Goal: Find contact information: Obtain details needed to contact an individual or organization

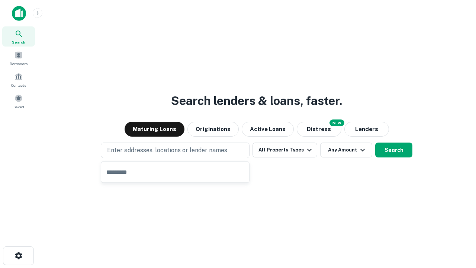
type input "**********"
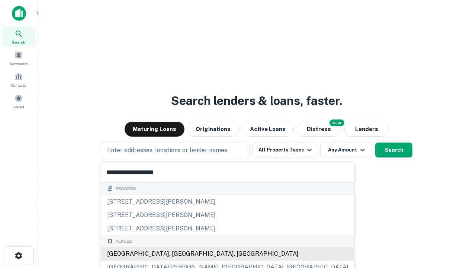
click at [178, 254] on div "[GEOGRAPHIC_DATA], [GEOGRAPHIC_DATA], [GEOGRAPHIC_DATA]" at bounding box center [227, 253] width 253 height 13
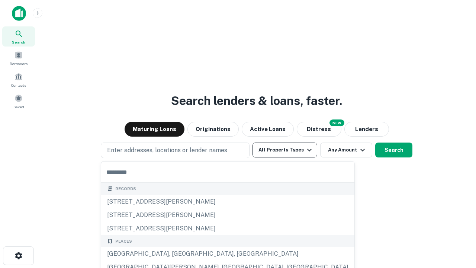
click at [285, 150] on button "All Property Types" at bounding box center [285, 149] width 65 height 15
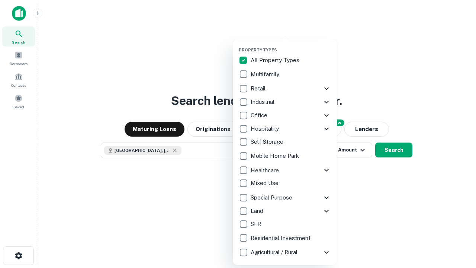
click at [291, 45] on button "button" at bounding box center [291, 45] width 104 height 0
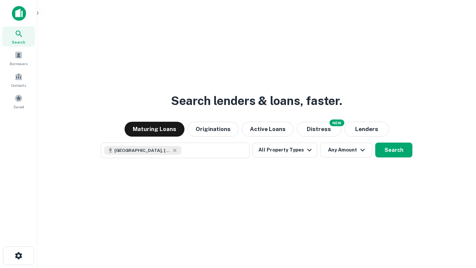
scroll to position [12, 0]
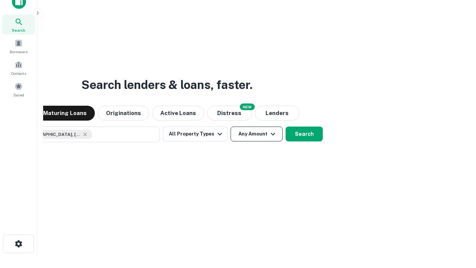
click at [231, 126] on button "Any Amount" at bounding box center [257, 133] width 52 height 15
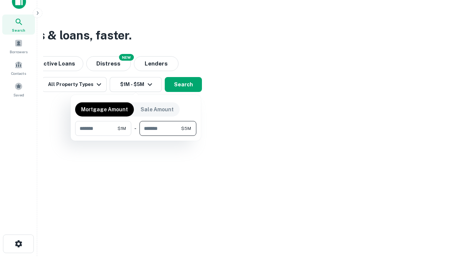
type input "*******"
click at [136, 136] on button "button" at bounding box center [135, 136] width 121 height 0
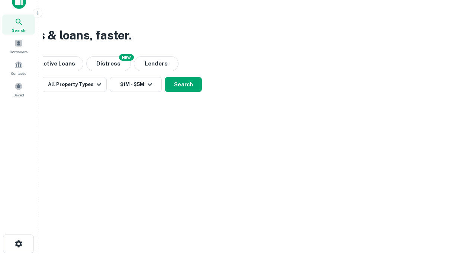
scroll to position [12, 0]
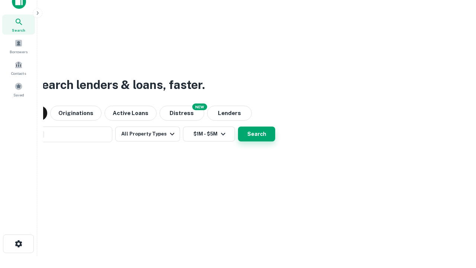
click at [238, 126] on button "Search" at bounding box center [256, 133] width 37 height 15
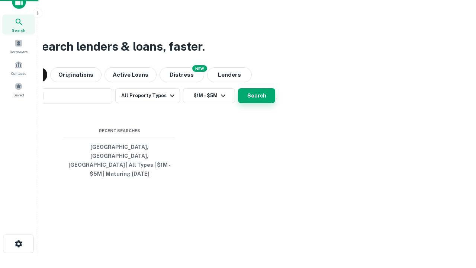
scroll to position [24, 211]
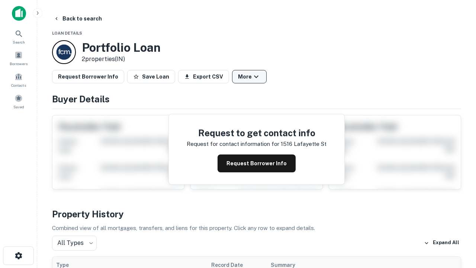
click at [249, 77] on button "More" at bounding box center [249, 76] width 35 height 13
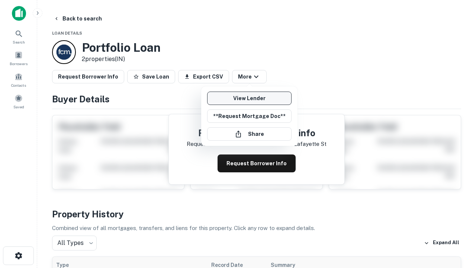
click at [249, 98] on link "View Lender" at bounding box center [249, 98] width 84 height 13
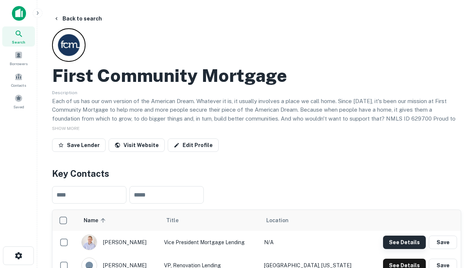
click at [404, 242] on button "See Details" at bounding box center [404, 241] width 43 height 13
